Goal: Task Accomplishment & Management: Manage account settings

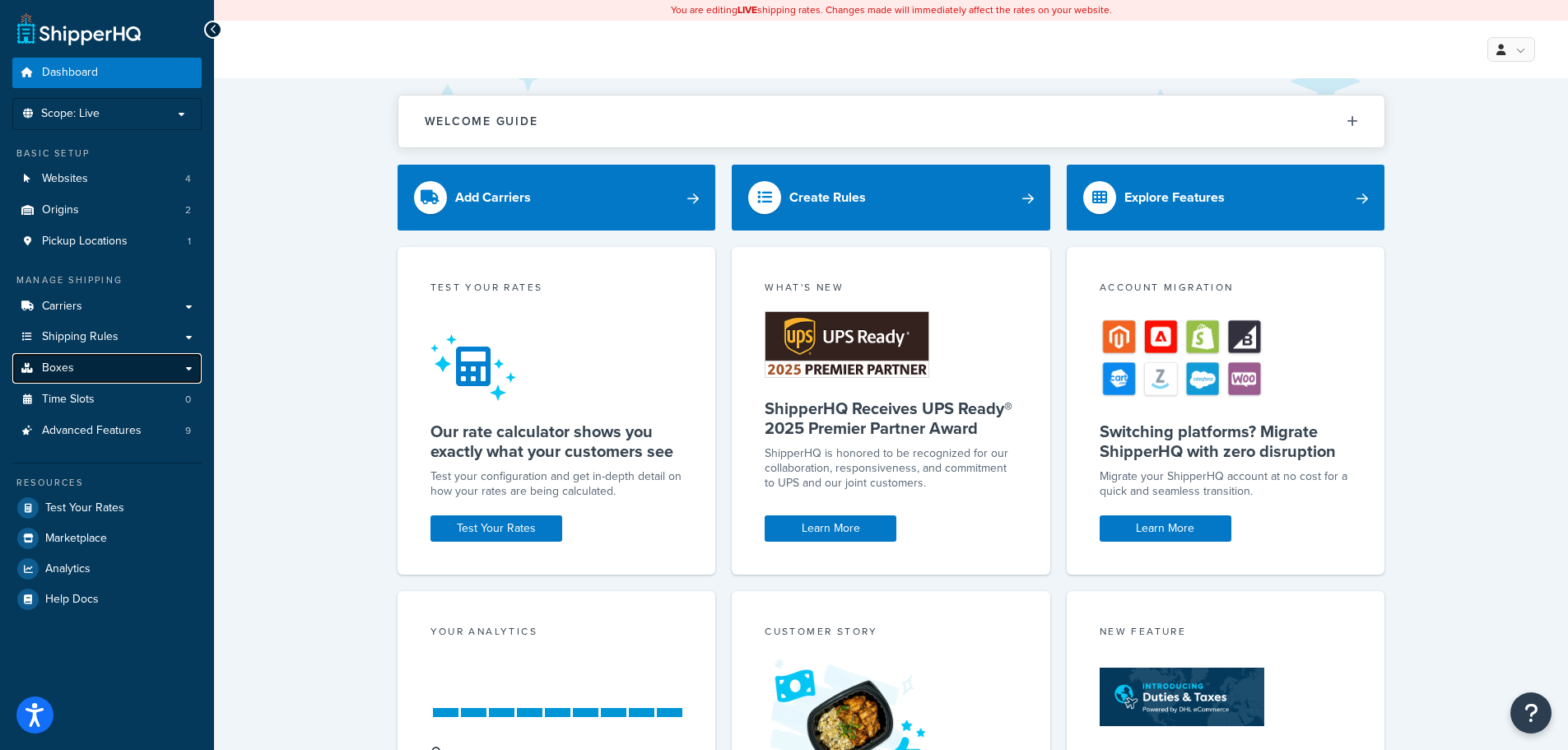
click at [107, 356] on link "Boxes" at bounding box center [107, 368] width 189 height 31
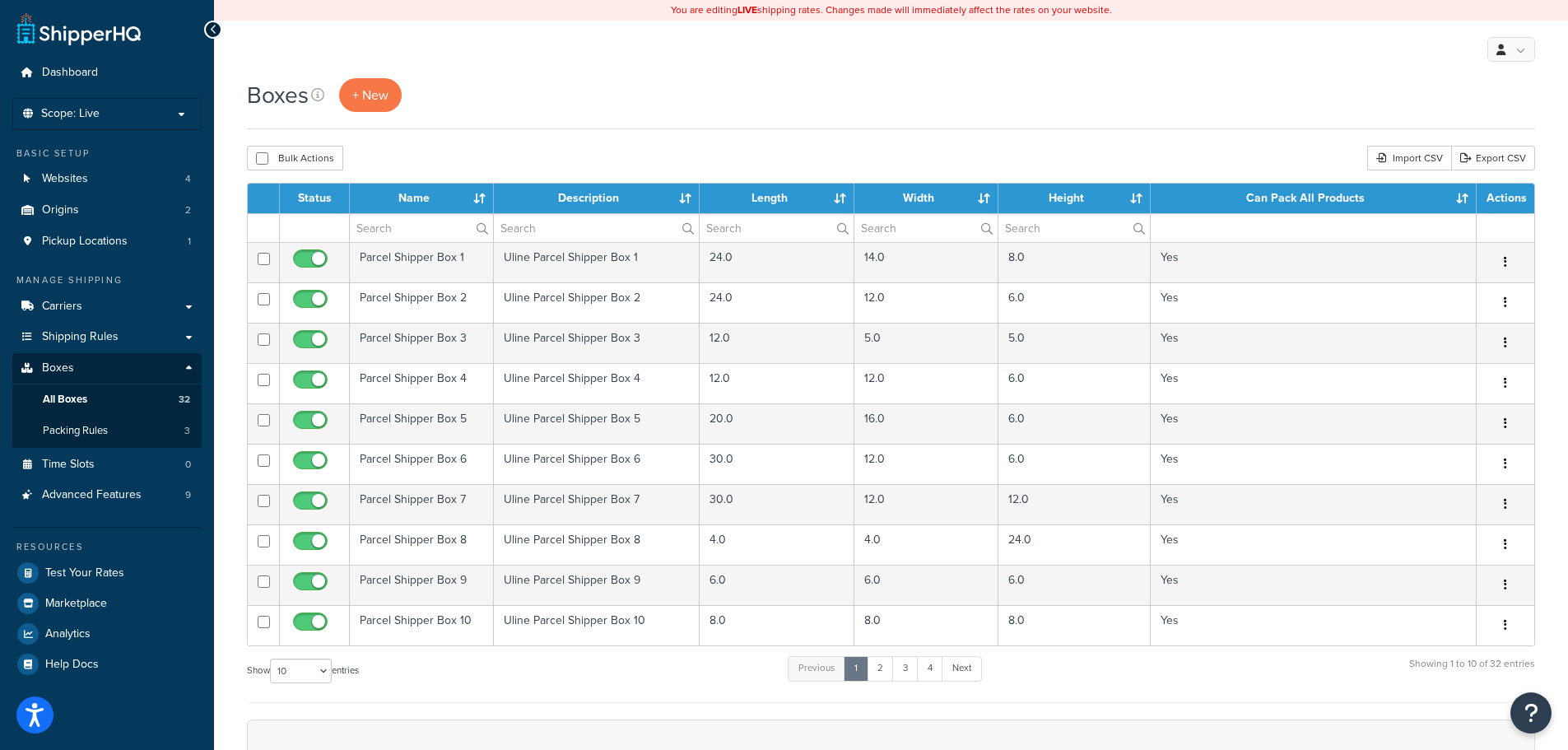
click at [839, 194] on th "Length" at bounding box center [777, 198] width 155 height 30
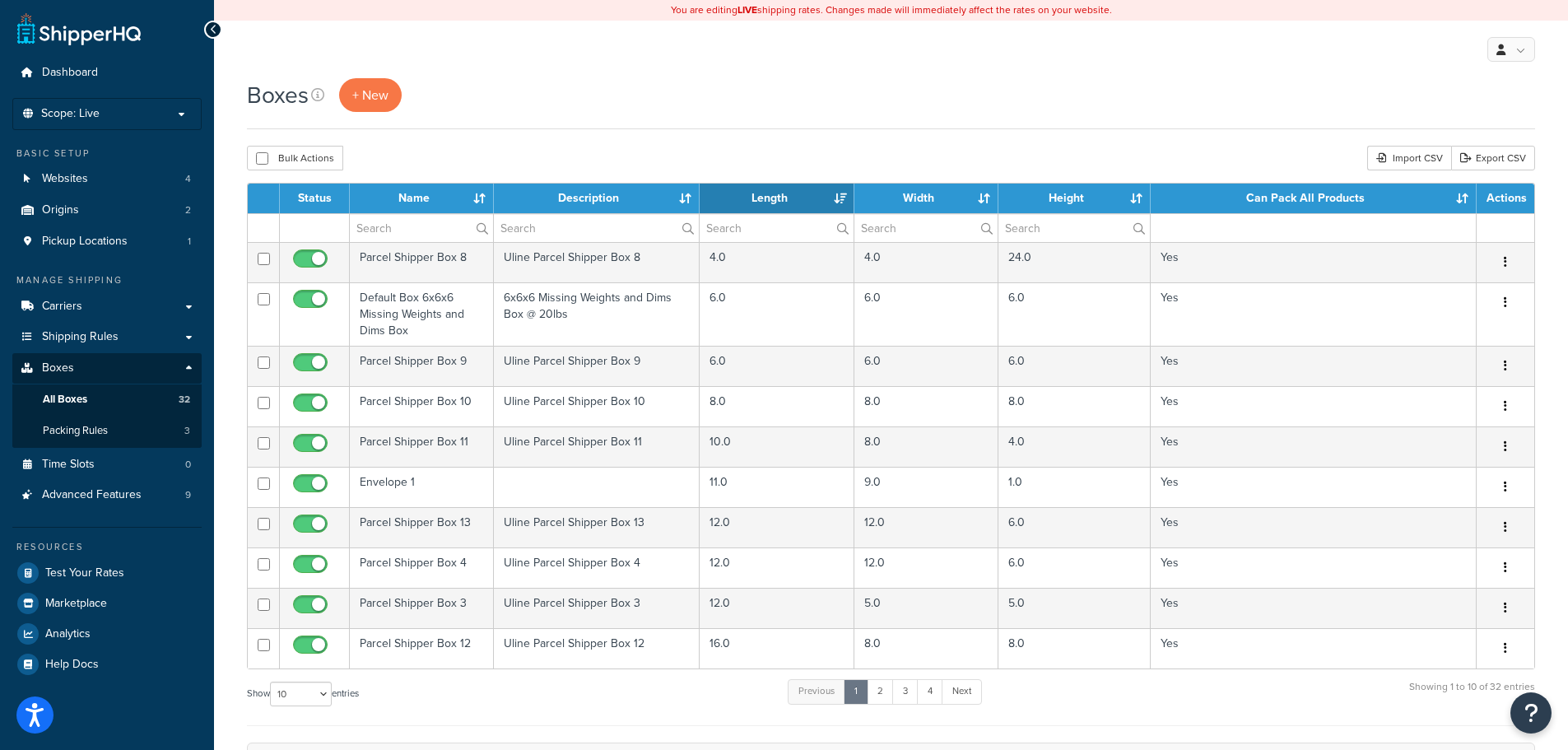
click at [839, 194] on th "Length" at bounding box center [777, 198] width 155 height 30
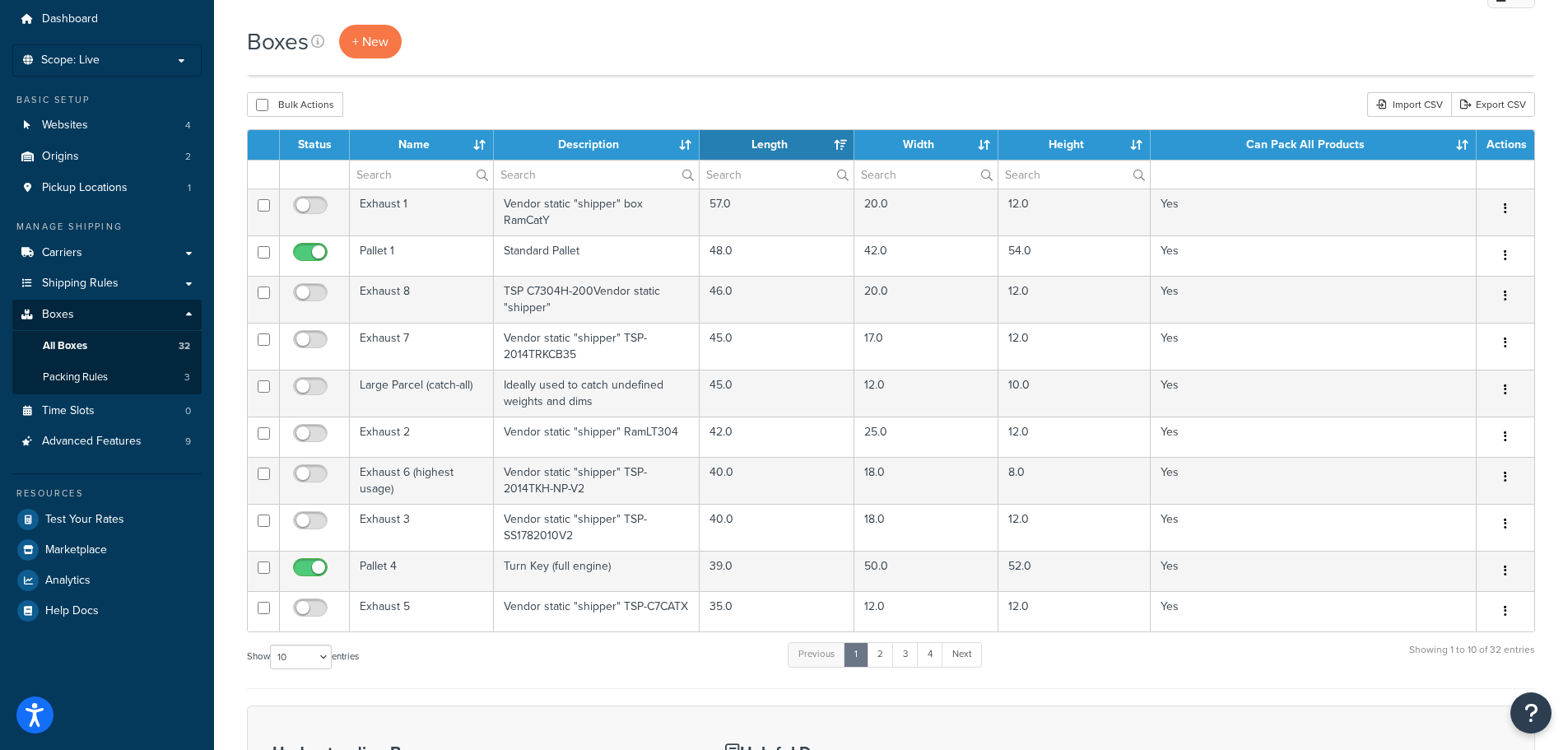
scroll to position [82, 0]
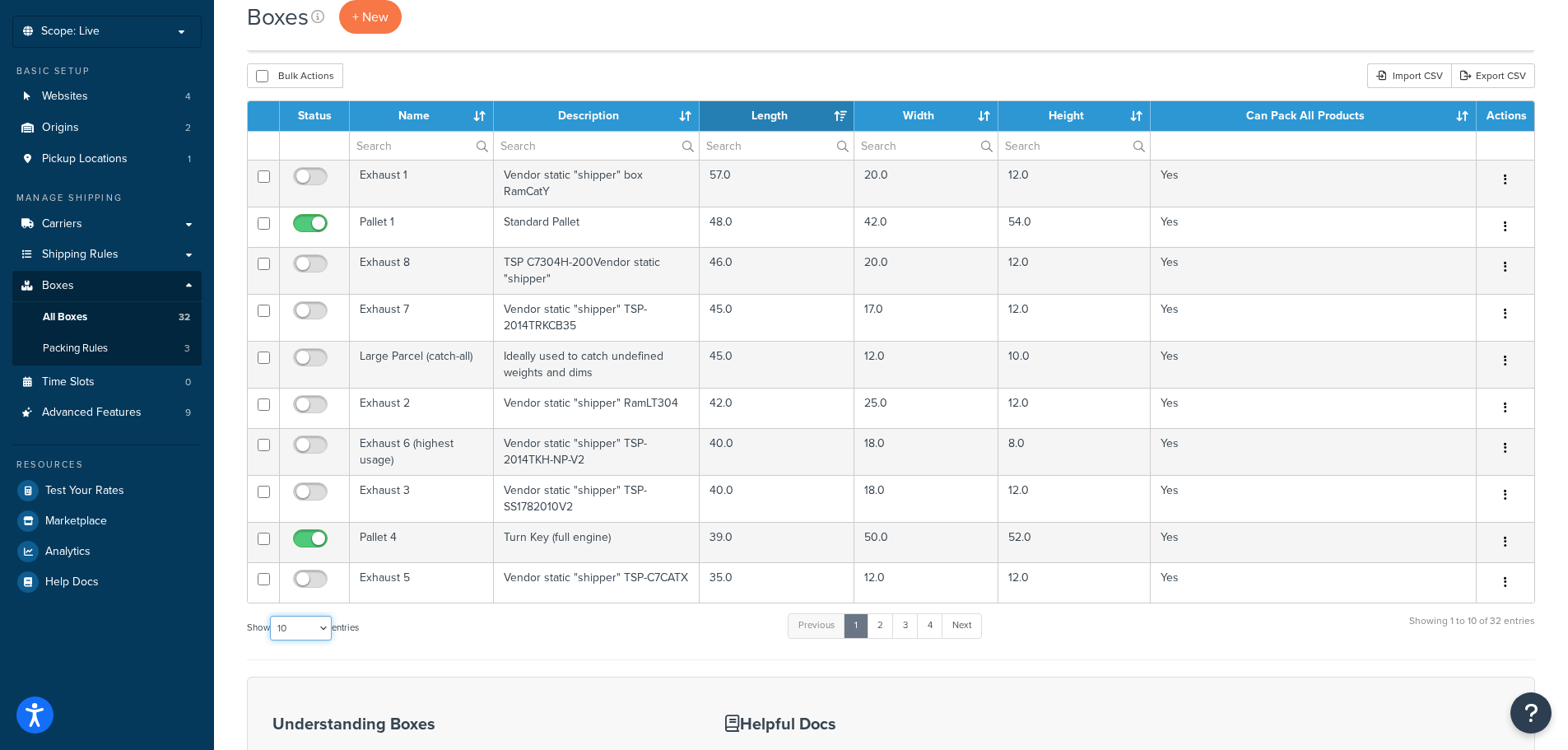
click at [308, 619] on select "10 15 25 50 100 1000" at bounding box center [300, 628] width 62 height 25
select select "25"
click at [271, 616] on select "10 15 25 50 100 1000" at bounding box center [300, 628] width 62 height 25
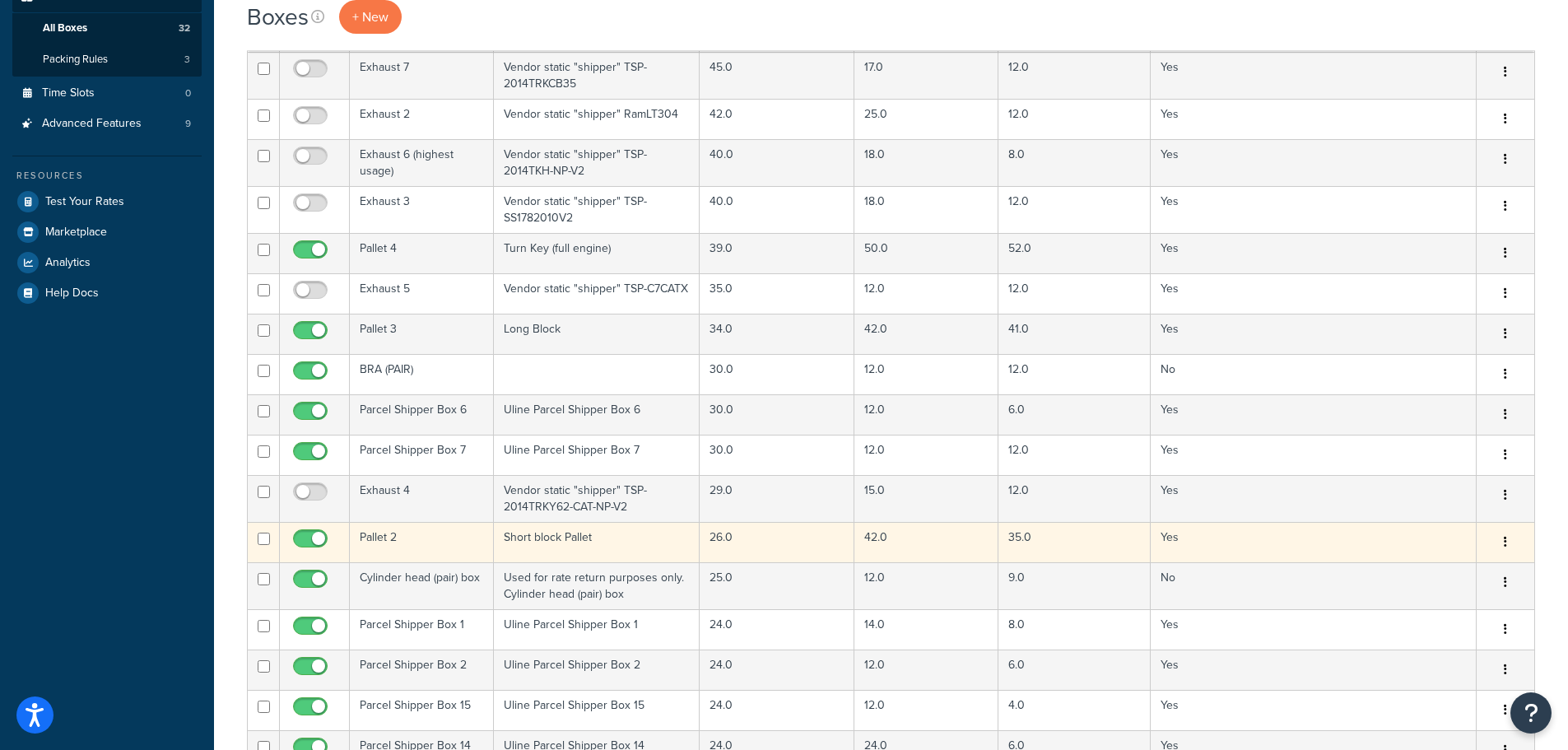
scroll to position [494, 0]
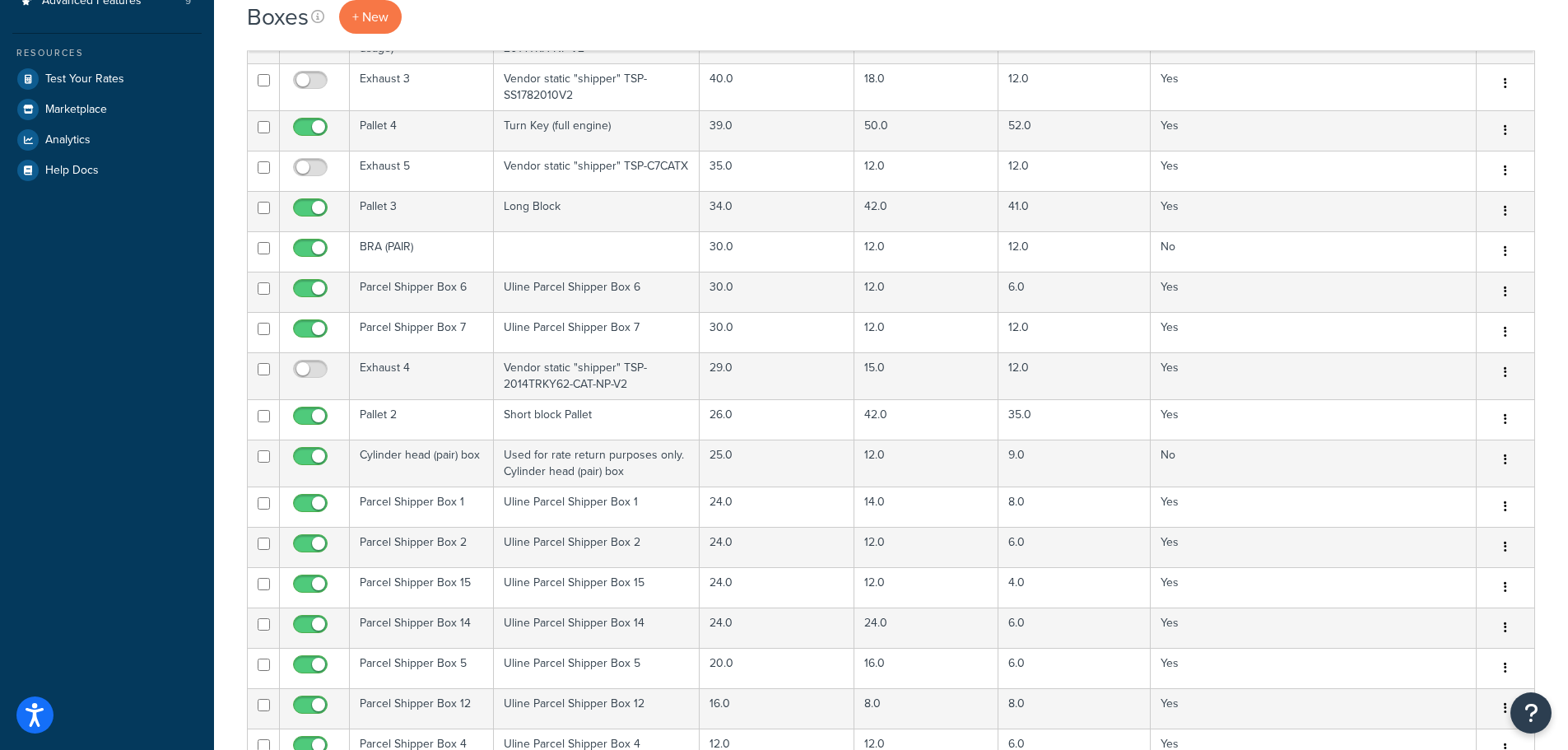
click at [226, 388] on div "Boxes + New Bulk Actions Duplicate Delete Import CSV Export CSV Contact Us Send…" at bounding box center [891, 385] width 1354 height 1603
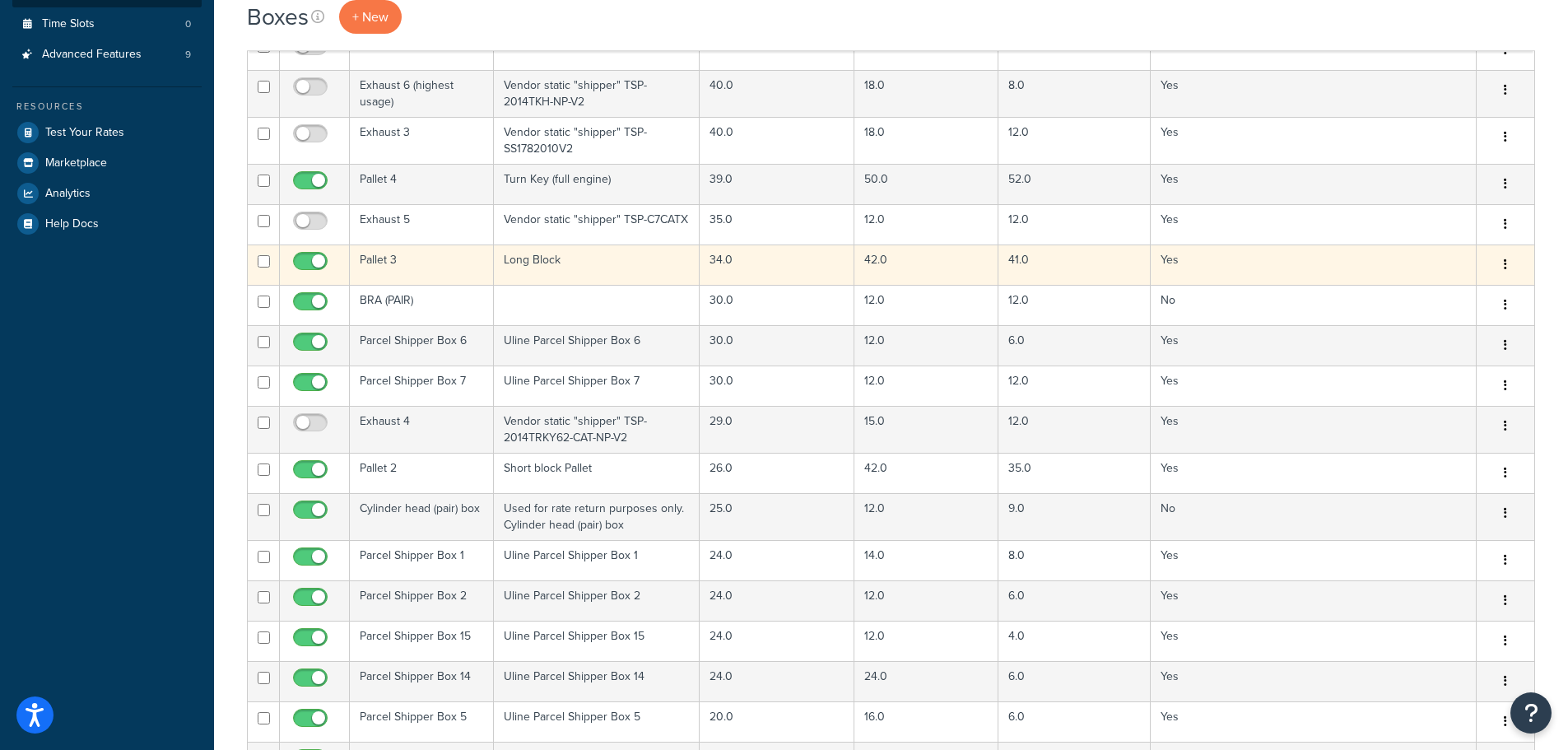
scroll to position [412, 0]
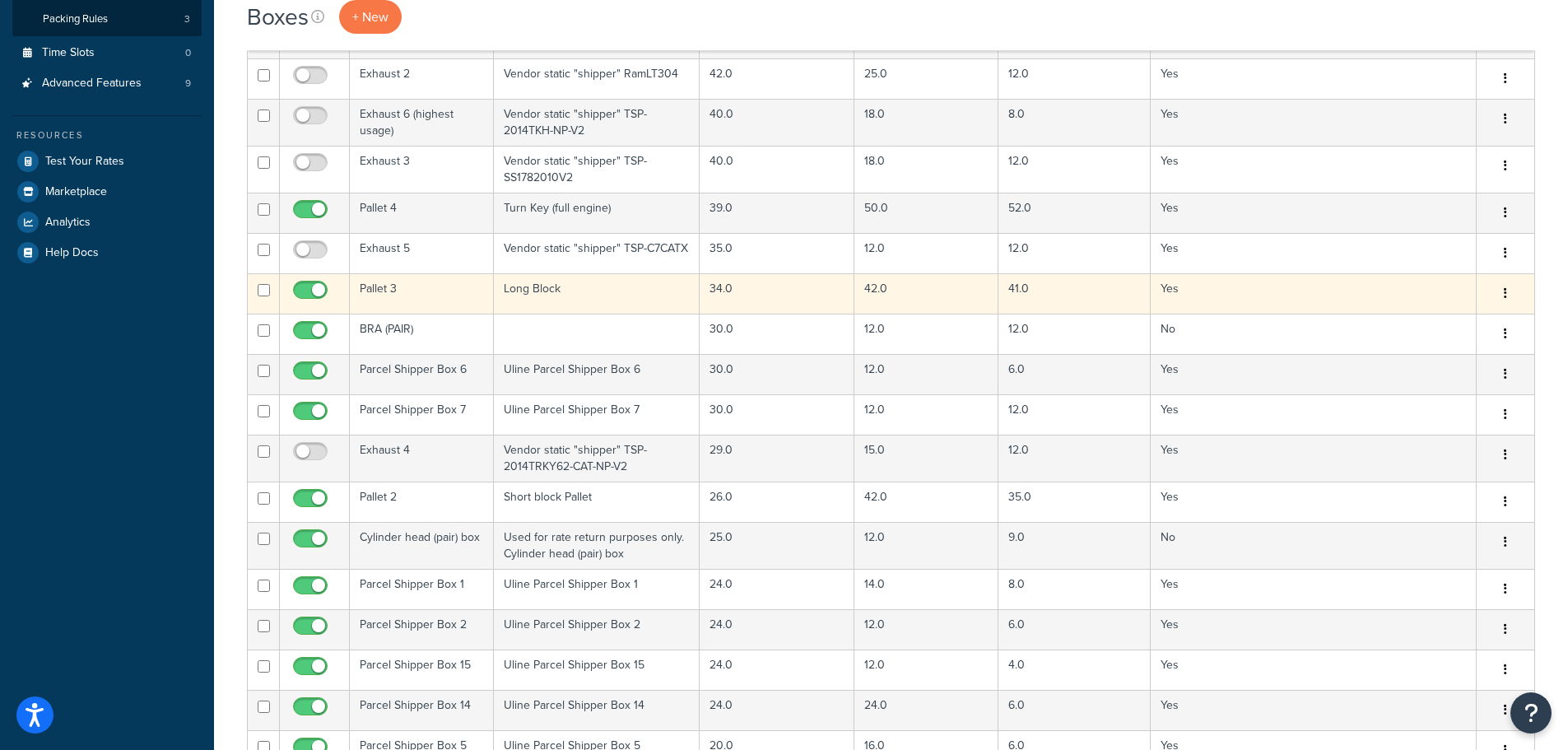
click at [715, 294] on td "34.0" at bounding box center [777, 293] width 155 height 41
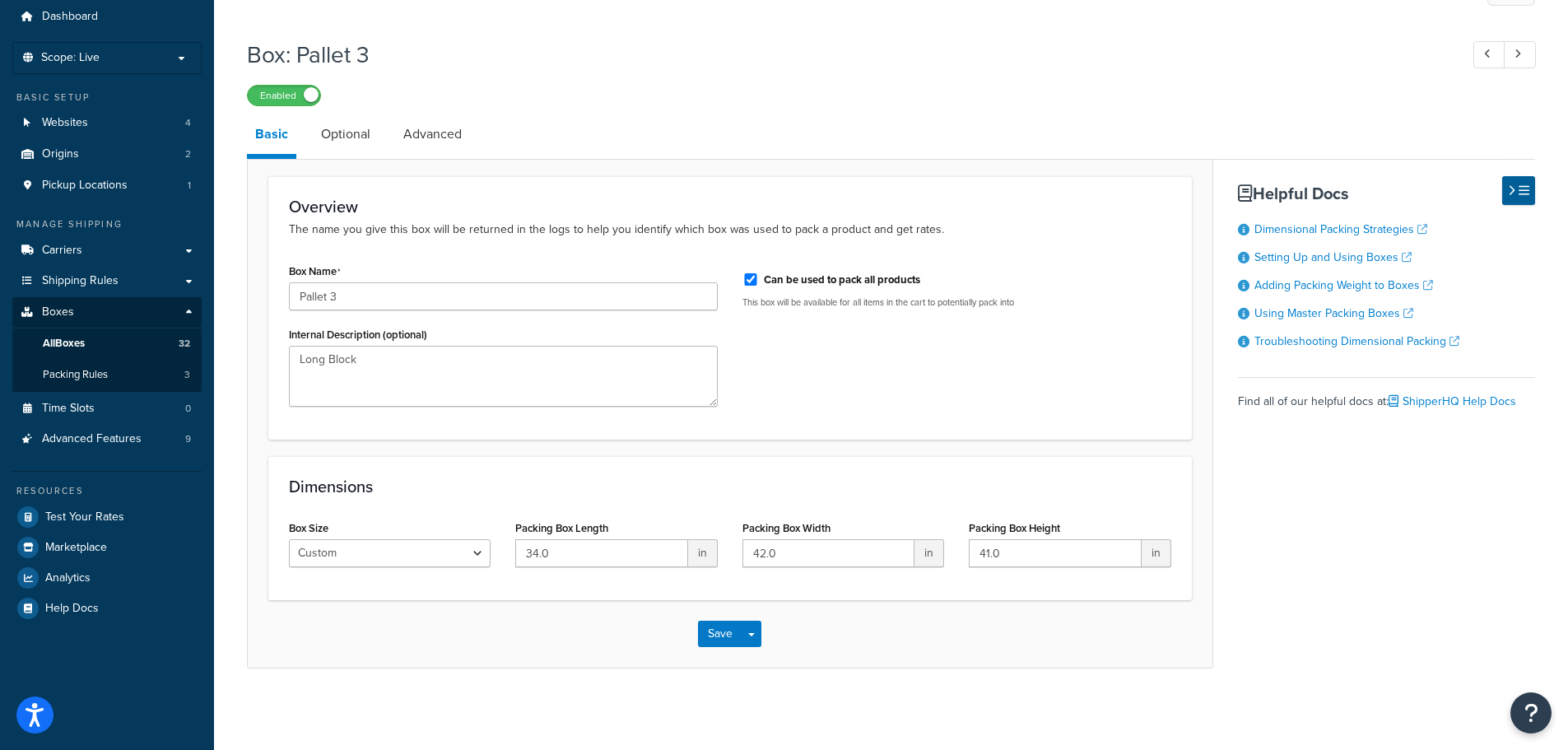
scroll to position [56, 0]
click at [329, 128] on link "Optional" at bounding box center [345, 133] width 66 height 40
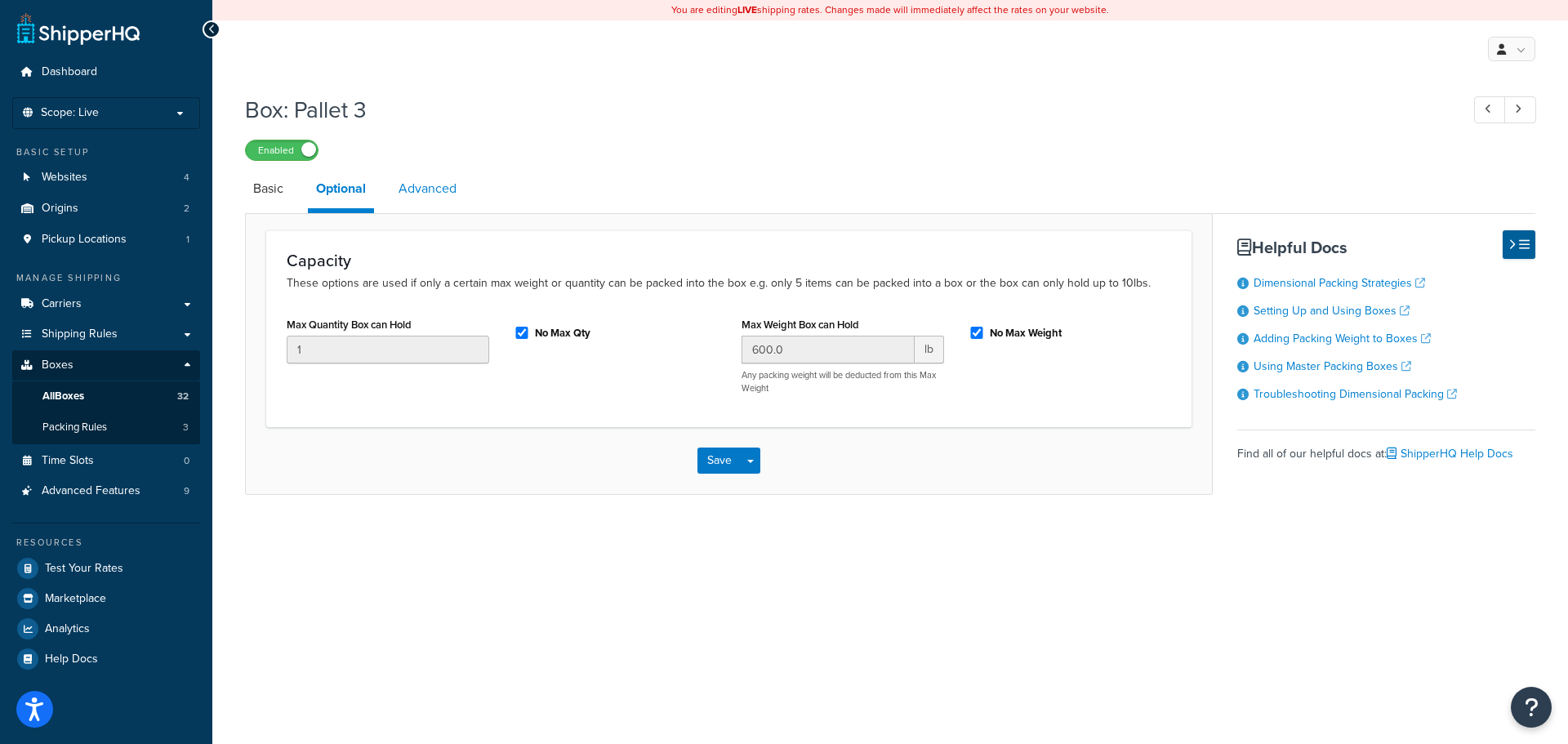
click at [435, 170] on link "Advanced" at bounding box center [427, 188] width 74 height 39
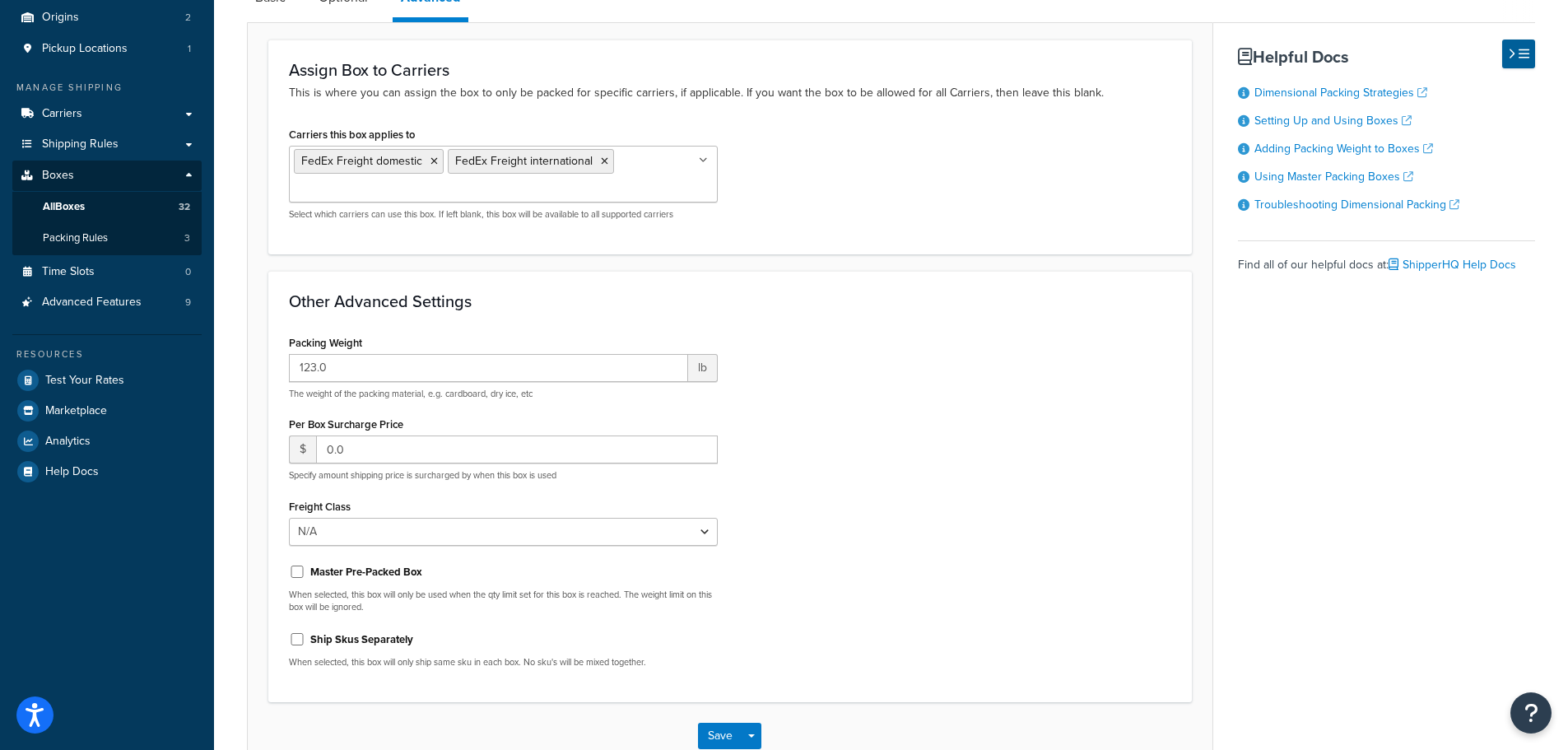
scroll to position [48, 0]
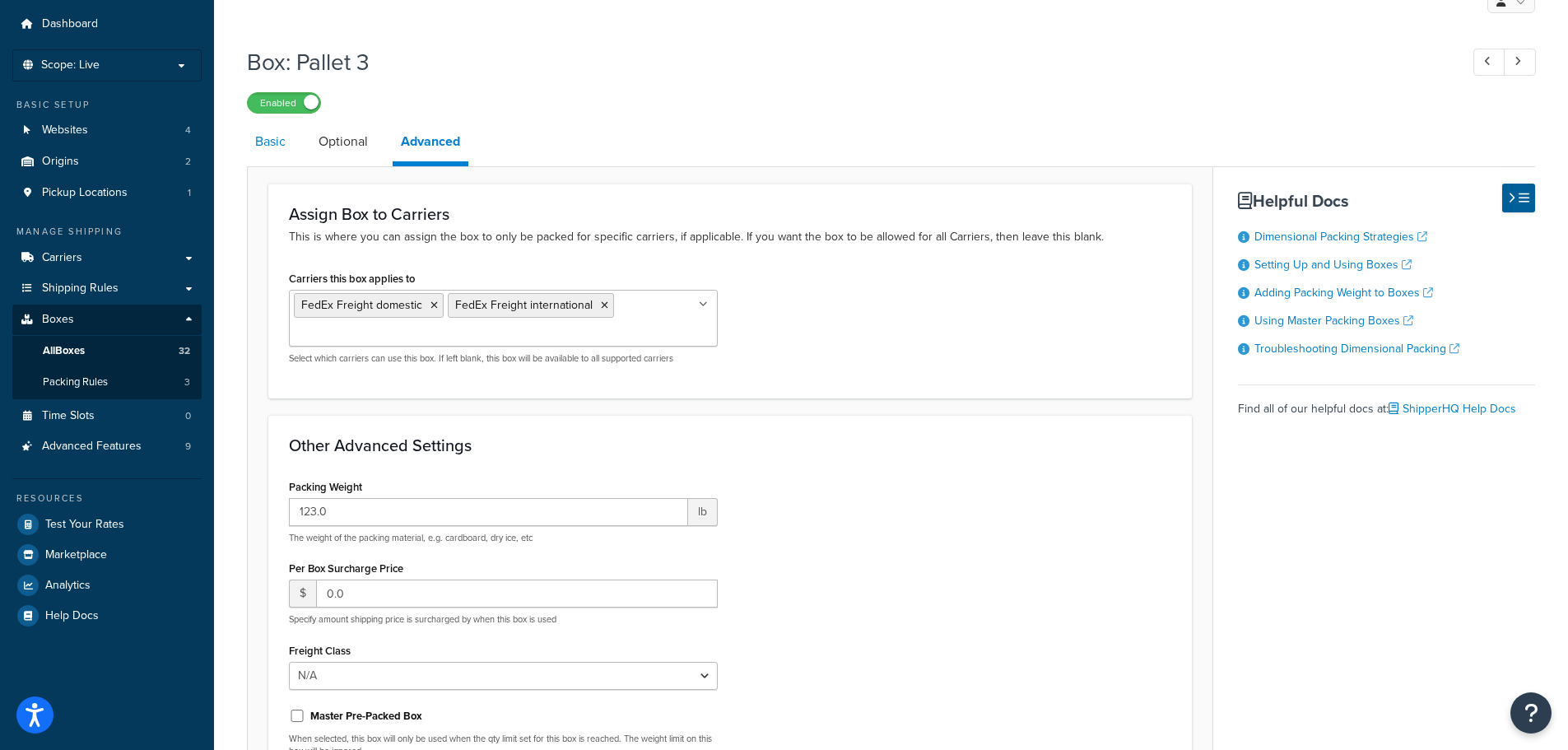
click at [270, 152] on link "Basic" at bounding box center [270, 141] width 47 height 40
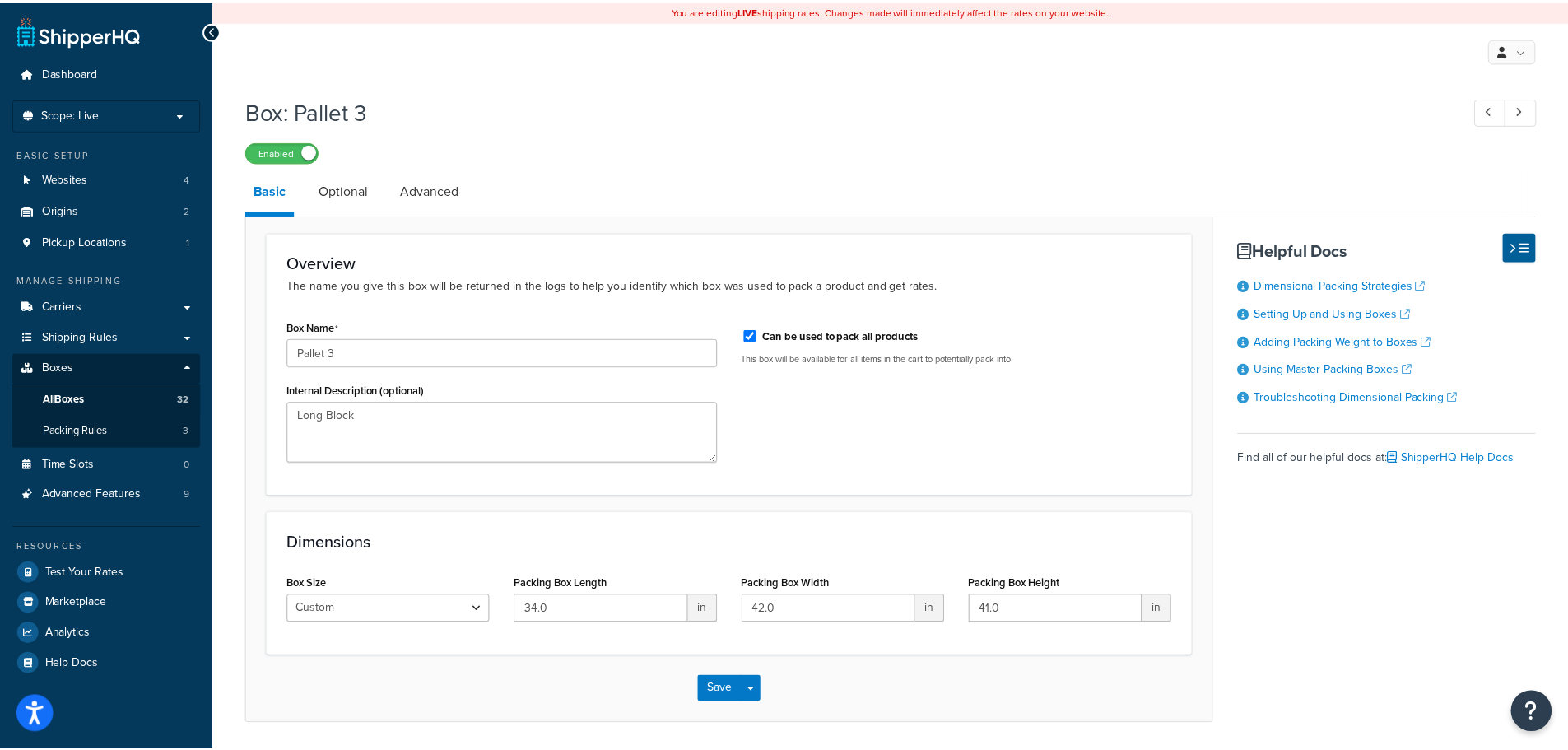
scroll to position [56, 0]
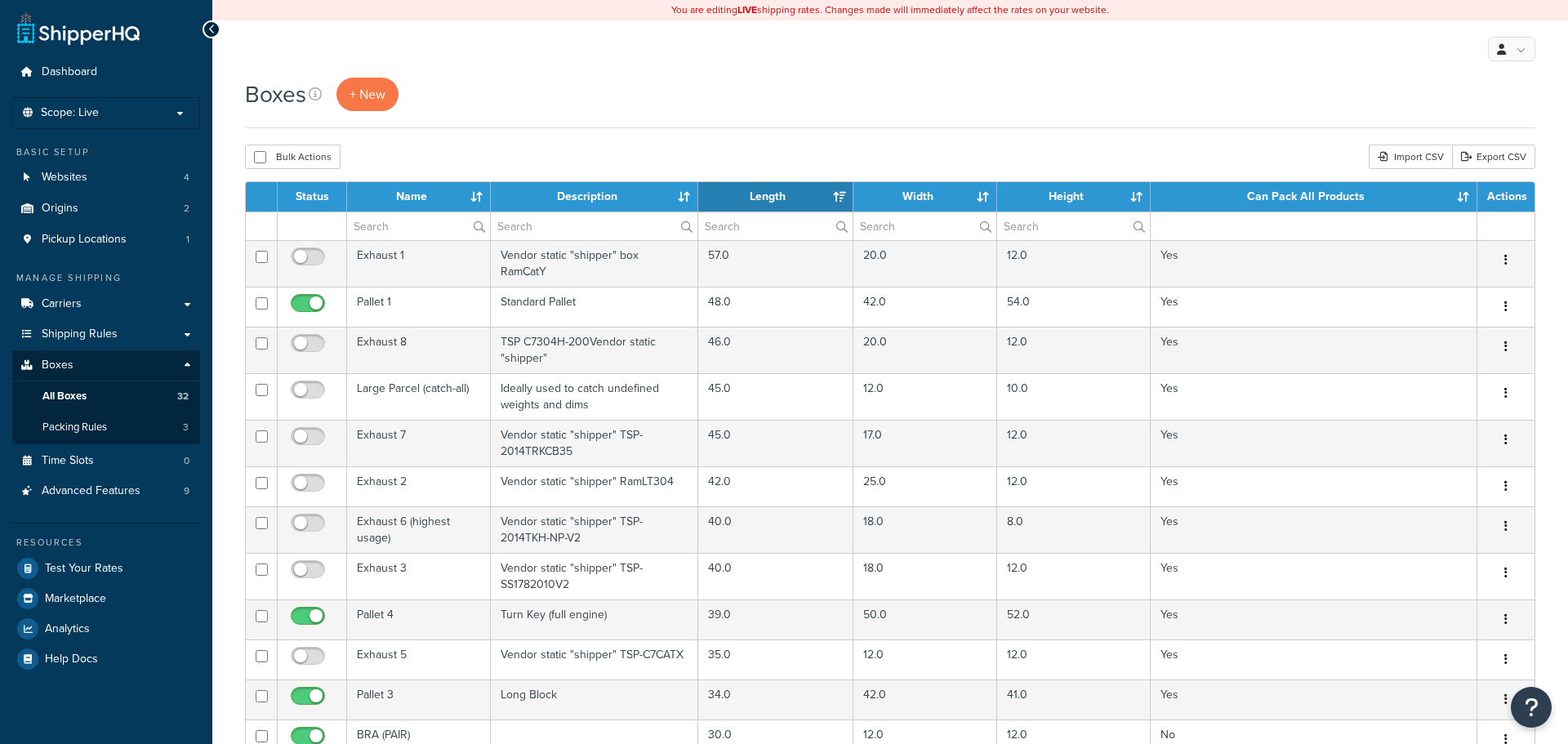
select select "25"
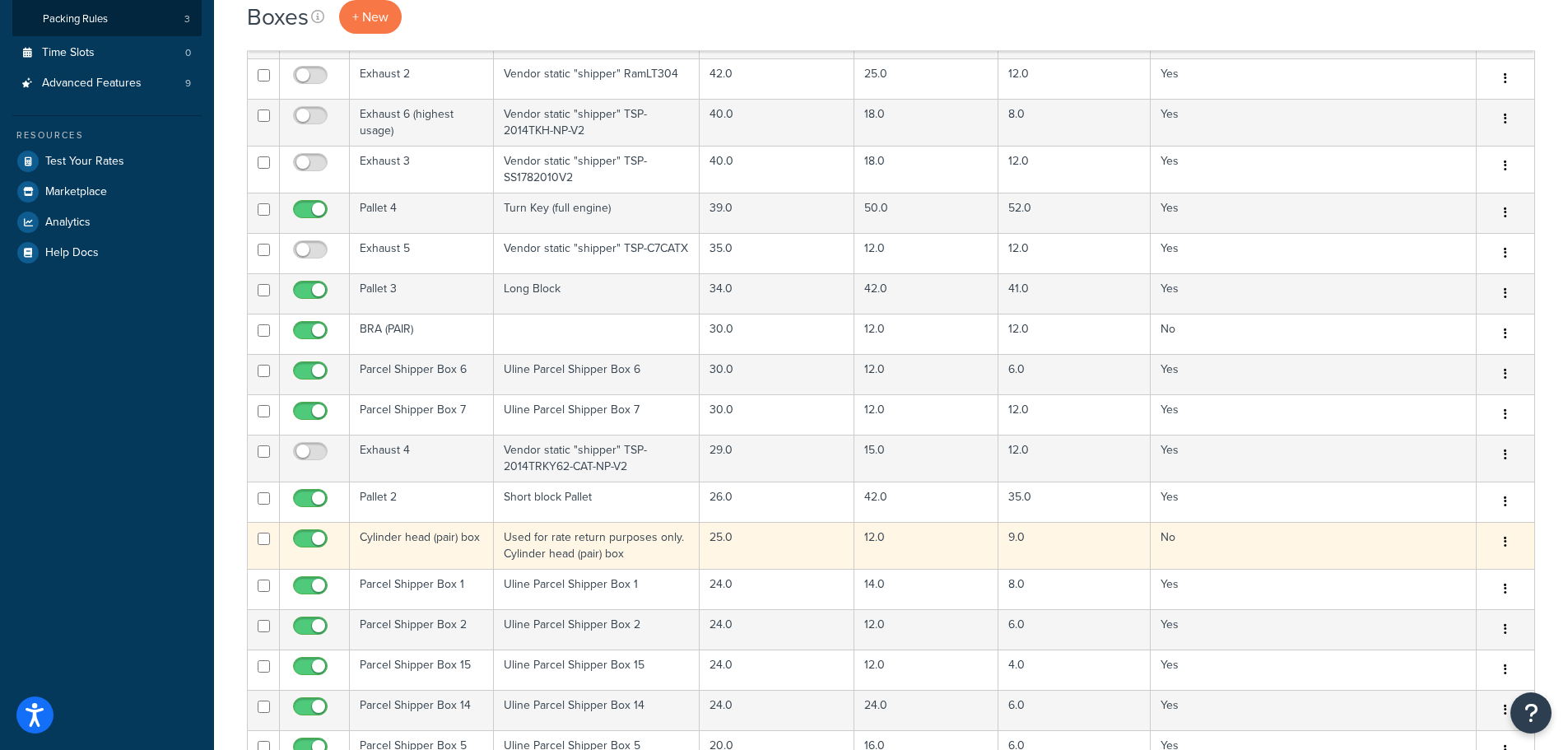
drag, startPoint x: 754, startPoint y: 406, endPoint x: 666, endPoint y: 525, distance: 148.0
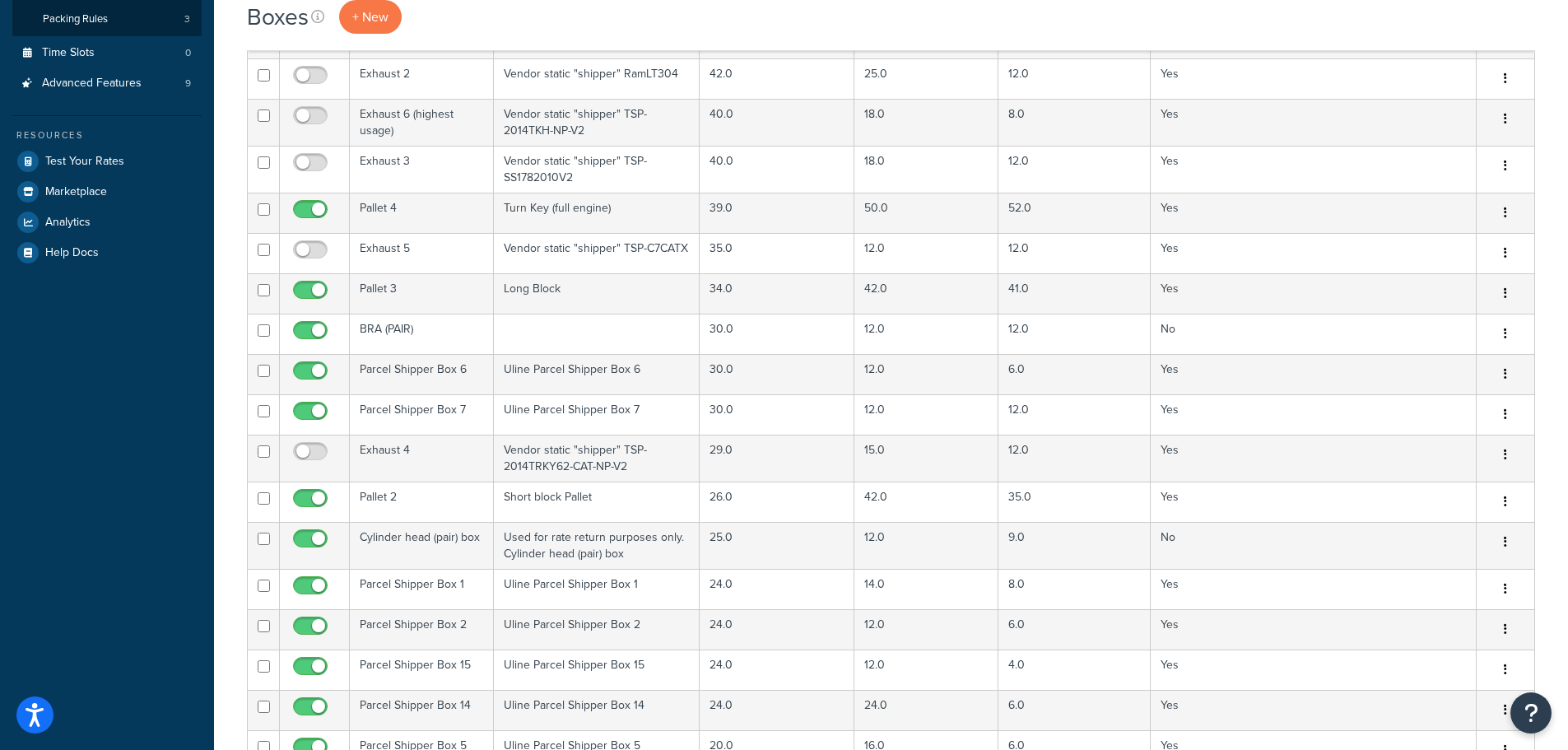
drag, startPoint x: 666, startPoint y: 525, endPoint x: 106, endPoint y: 470, distance: 562.7
click at [106, 470] on div "Dashboard Scope: Live Development Integration Test Basic Setup Websites 4 Origi…" at bounding box center [107, 449] width 214 height 1722
